Goal: Task Accomplishment & Management: Complete application form

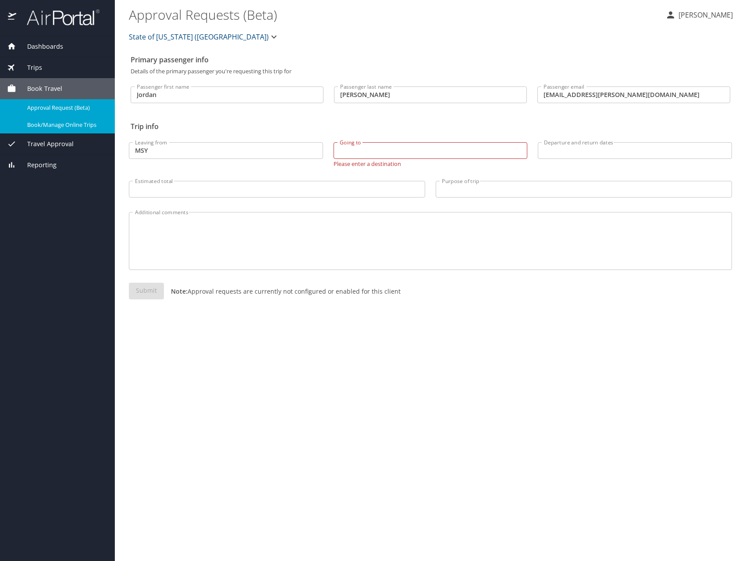
click at [43, 65] on div "Trips" at bounding box center [57, 68] width 101 height 10
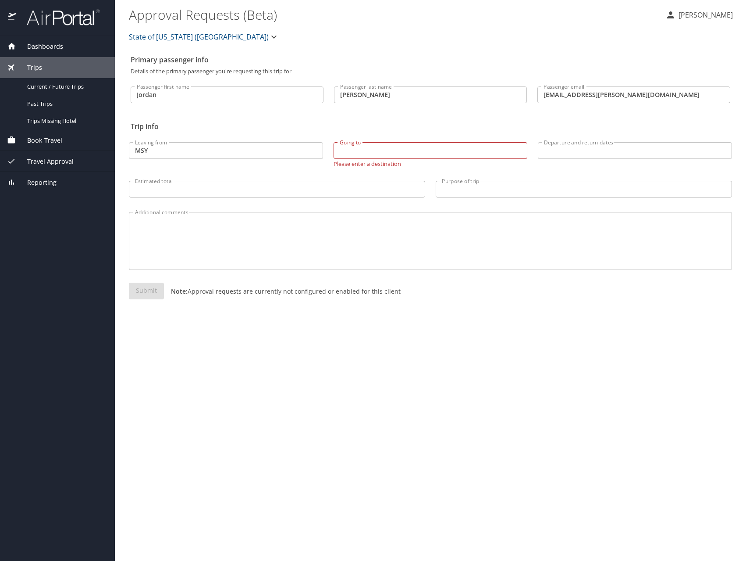
click at [27, 66] on span "Trips" at bounding box center [29, 68] width 26 height 10
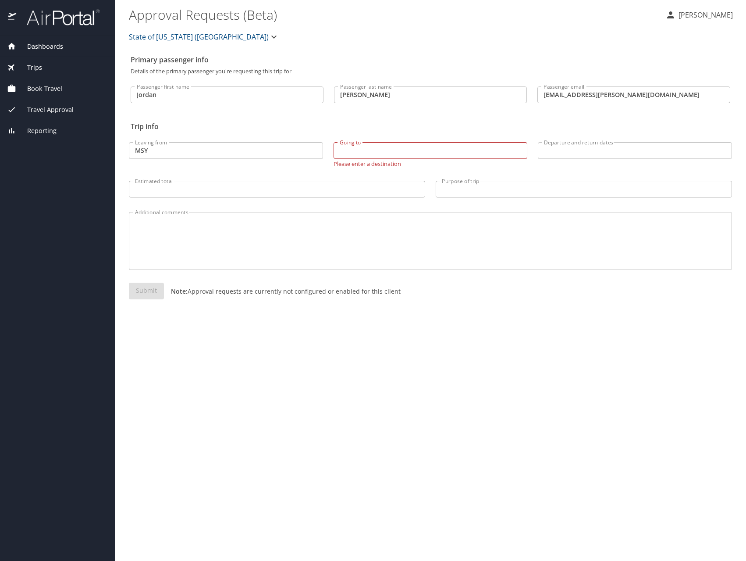
click at [33, 65] on span "Trips" at bounding box center [29, 68] width 26 height 10
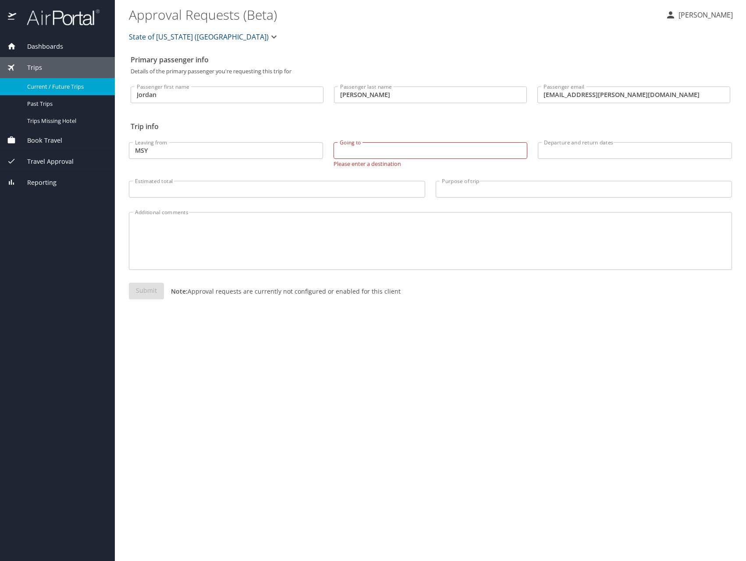
click at [39, 84] on span "Current / Future Trips" at bounding box center [65, 86] width 77 height 8
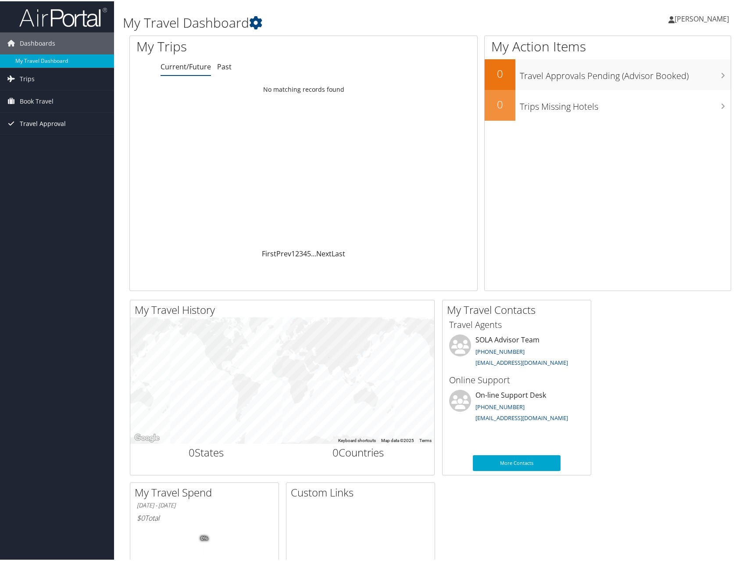
click at [39, 127] on span "Travel Approval" at bounding box center [43, 122] width 46 height 22
click at [34, 141] on link "Pending Trip Approvals" at bounding box center [57, 139] width 114 height 13
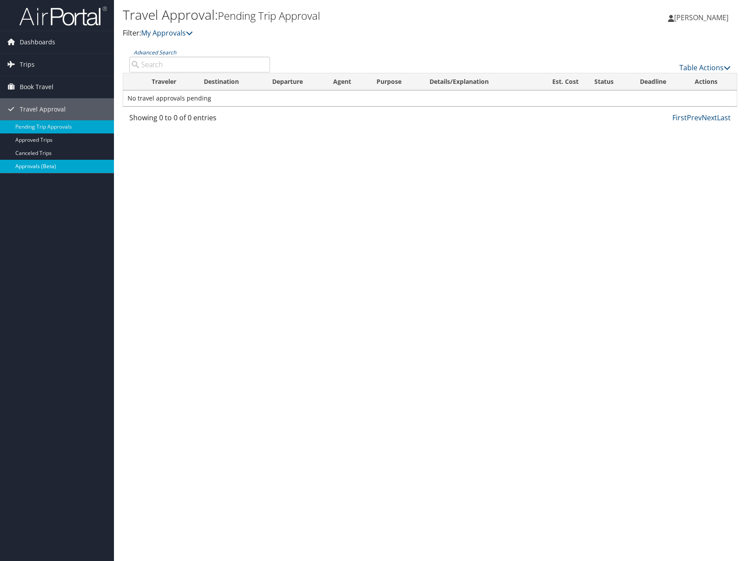
click at [31, 164] on link "Approvals (Beta)" at bounding box center [57, 166] width 114 height 13
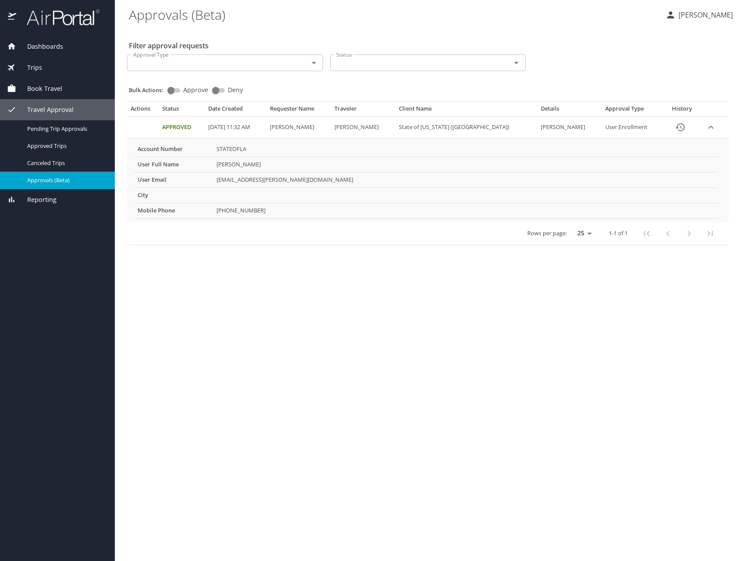
click at [32, 91] on span "Book Travel" at bounding box center [39, 89] width 46 height 10
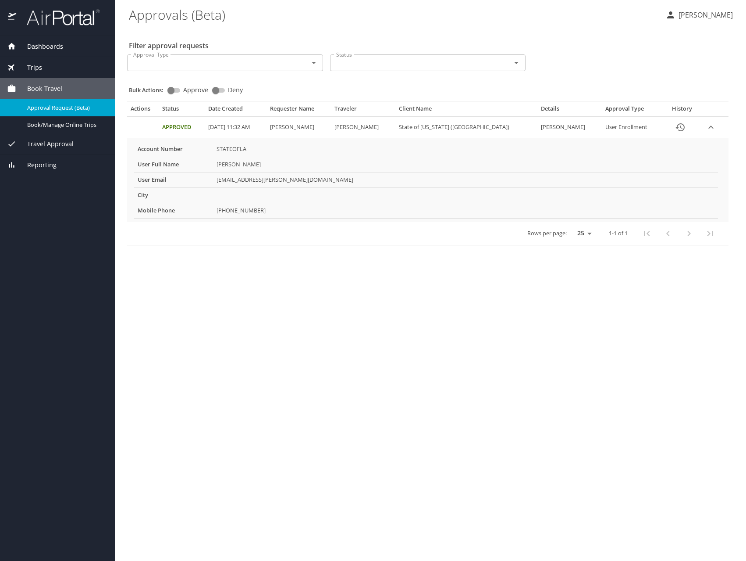
click at [46, 107] on span "Approval Request (Beta)" at bounding box center [65, 108] width 77 height 8
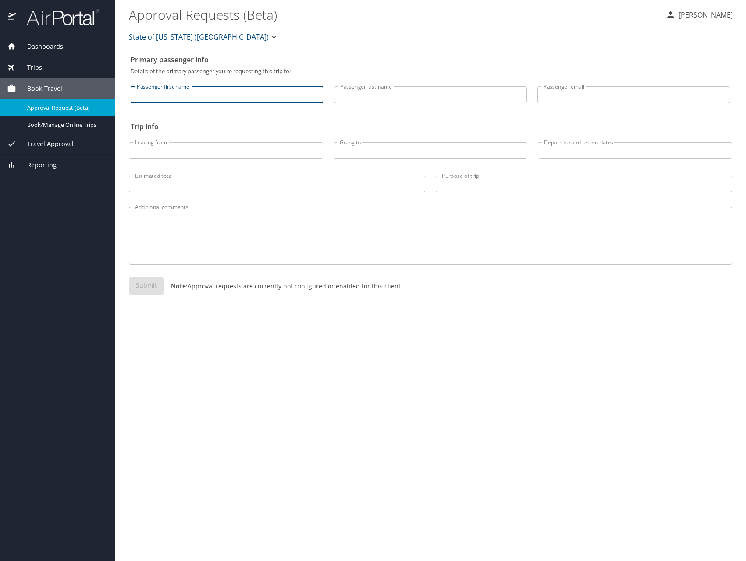
click at [187, 95] on input "Passenger first name" at bounding box center [227, 94] width 193 height 17
click at [25, 65] on span "Trips" at bounding box center [29, 68] width 26 height 10
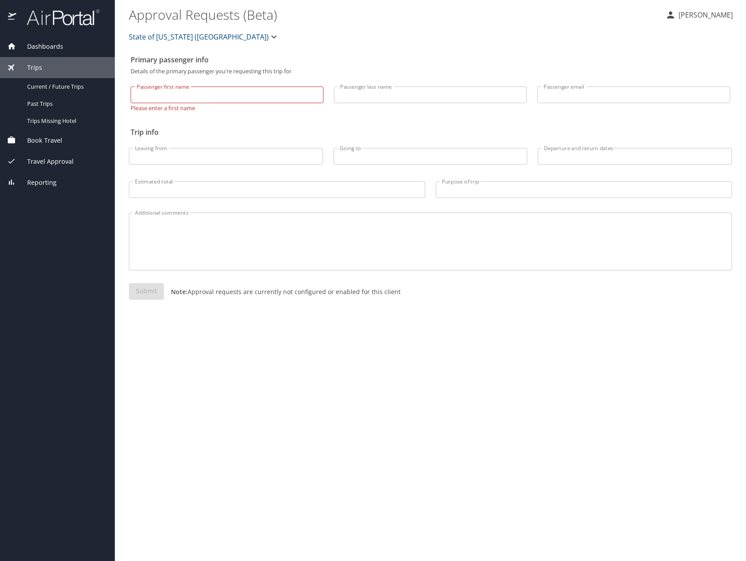
click at [28, 65] on span "Trips" at bounding box center [29, 68] width 26 height 10
